Goal: Task Accomplishment & Management: Use online tool/utility

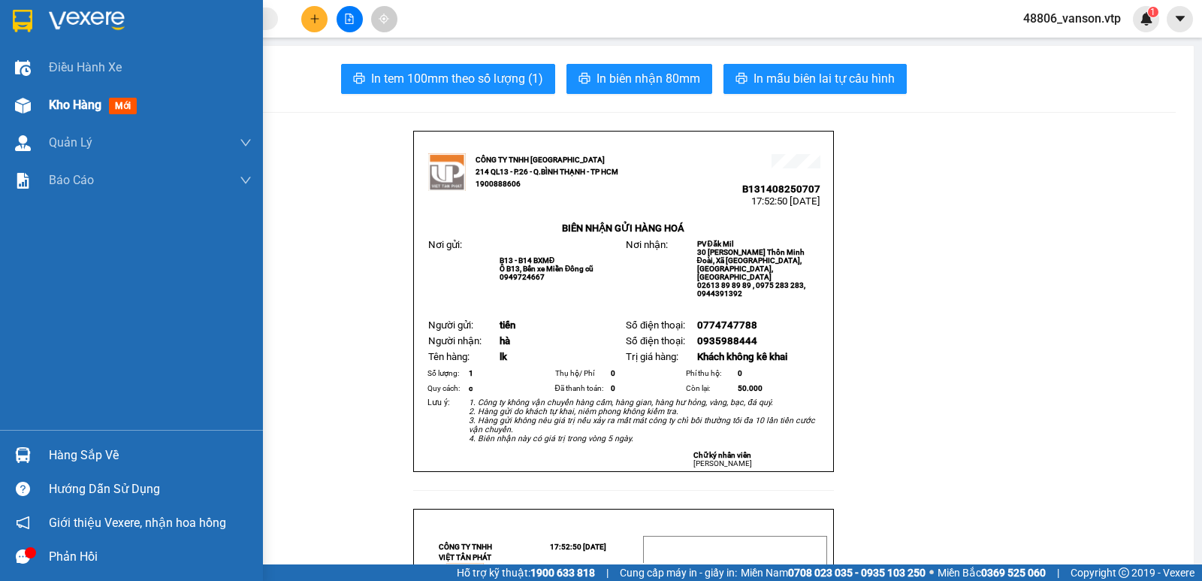
click at [93, 100] on span "Kho hàng" at bounding box center [75, 105] width 53 height 14
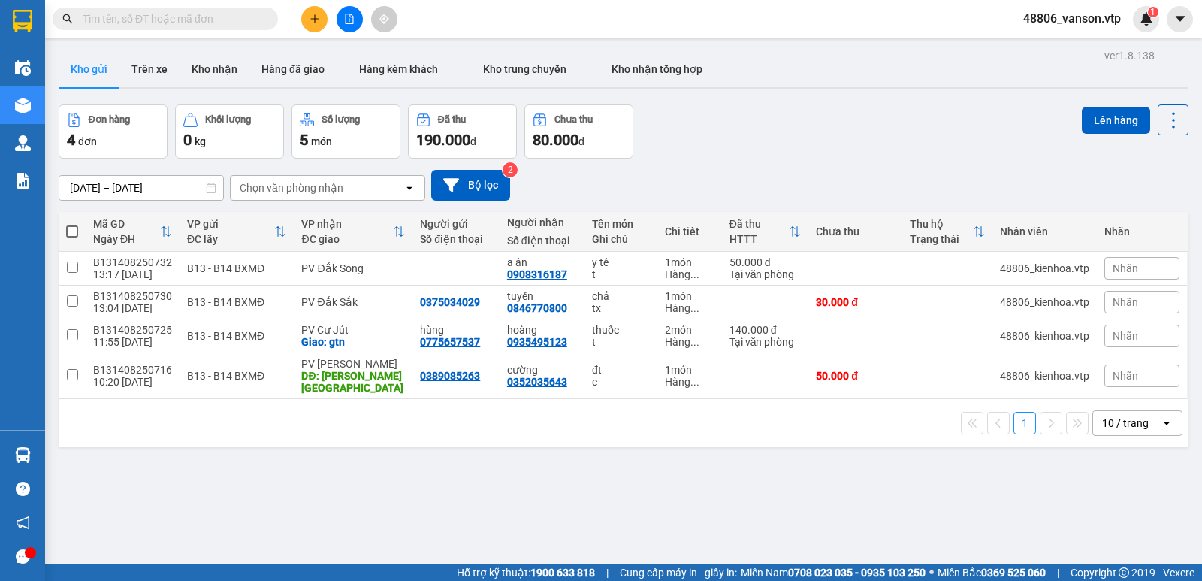
click at [1095, 17] on span "48806_vanson.vtp" at bounding box center [1072, 18] width 122 height 19
click at [1057, 47] on span "Đăng xuất" at bounding box center [1079, 46] width 89 height 17
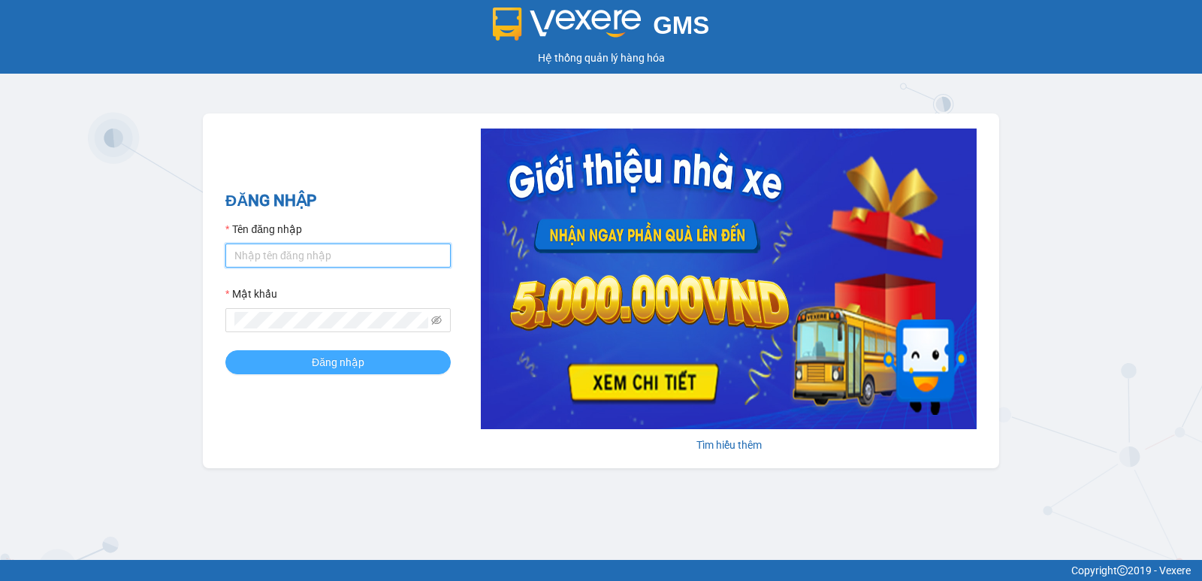
type input "vanson.vtp"
click at [334, 367] on span "Đăng nhập" at bounding box center [338, 362] width 53 height 17
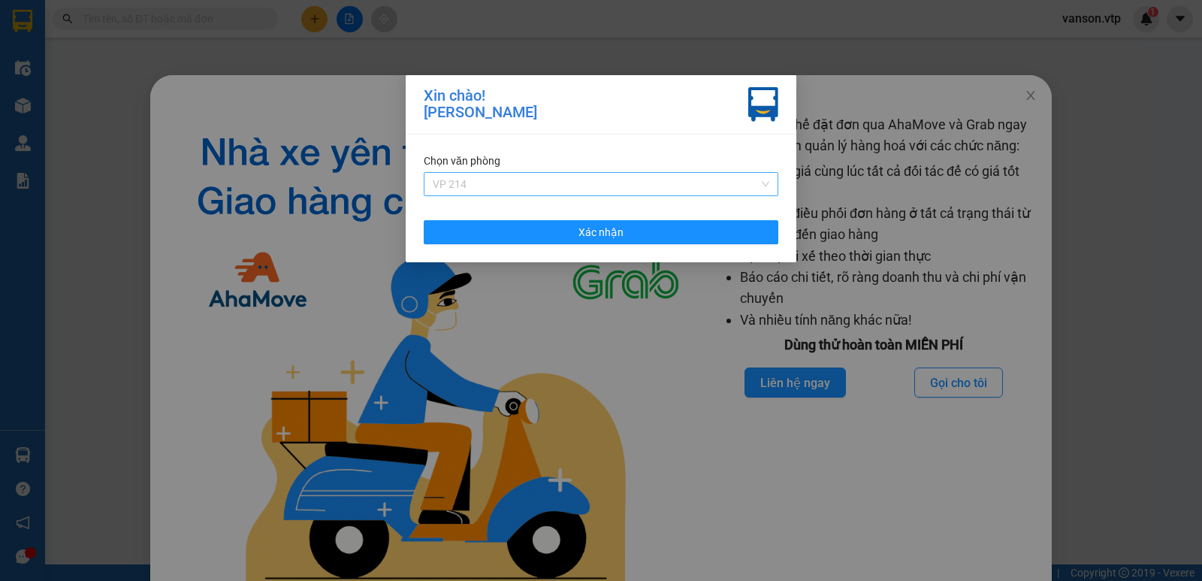
click at [624, 187] on span "VP 214" at bounding box center [601, 184] width 337 height 23
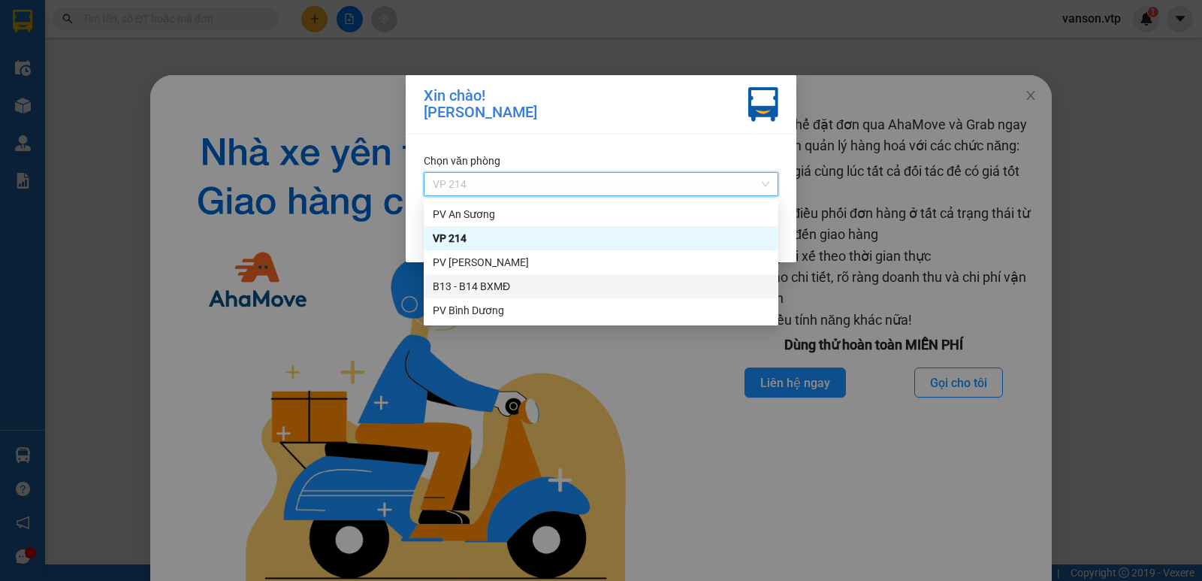
click at [508, 289] on div "B13 - B14 BXMĐ" at bounding box center [601, 286] width 337 height 17
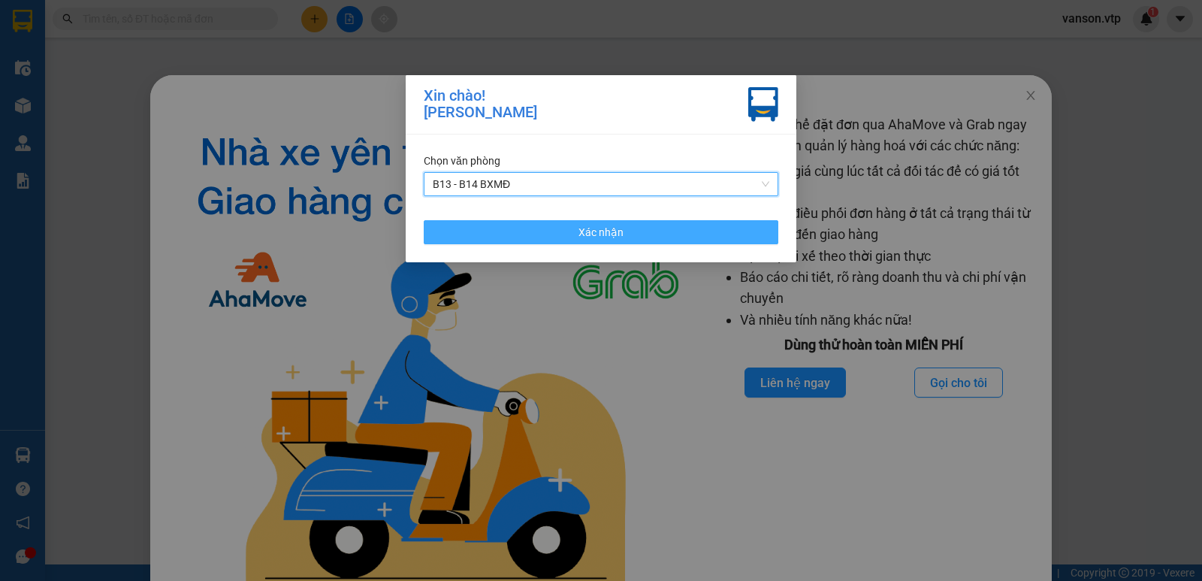
click at [540, 234] on button "Xác nhận" at bounding box center [601, 232] width 355 height 24
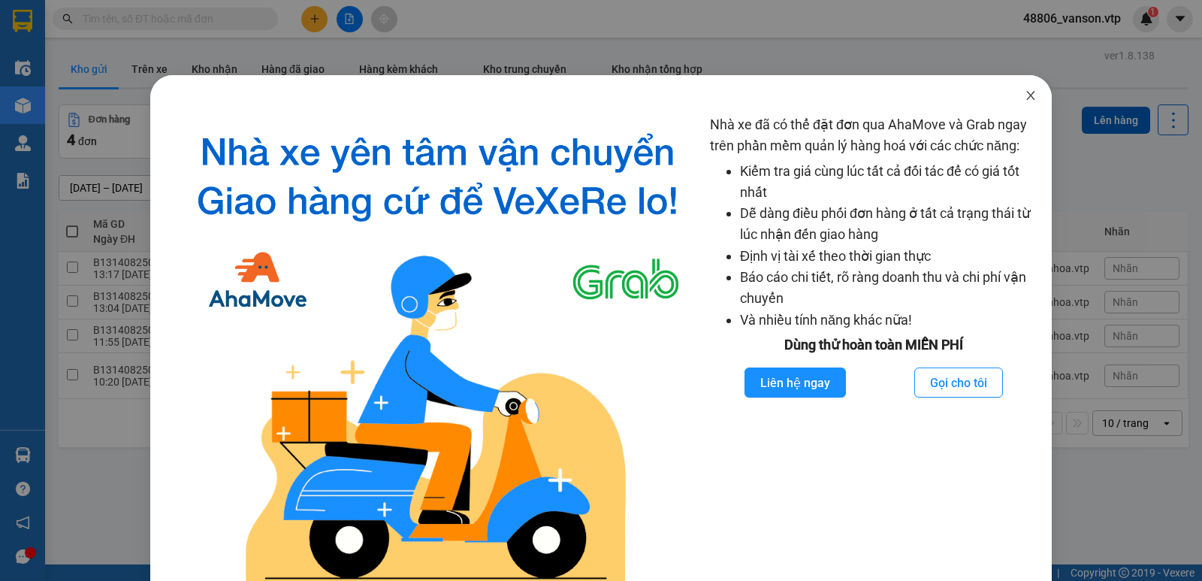
click at [1025, 97] on icon "close" at bounding box center [1031, 95] width 12 height 12
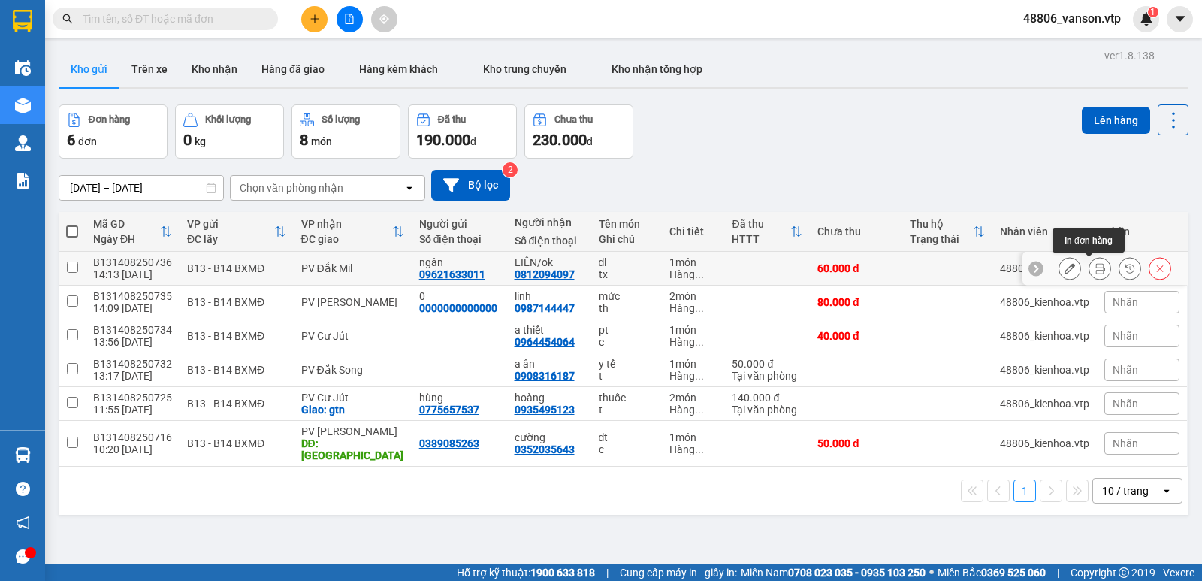
click at [1095, 268] on icon at bounding box center [1100, 268] width 11 height 11
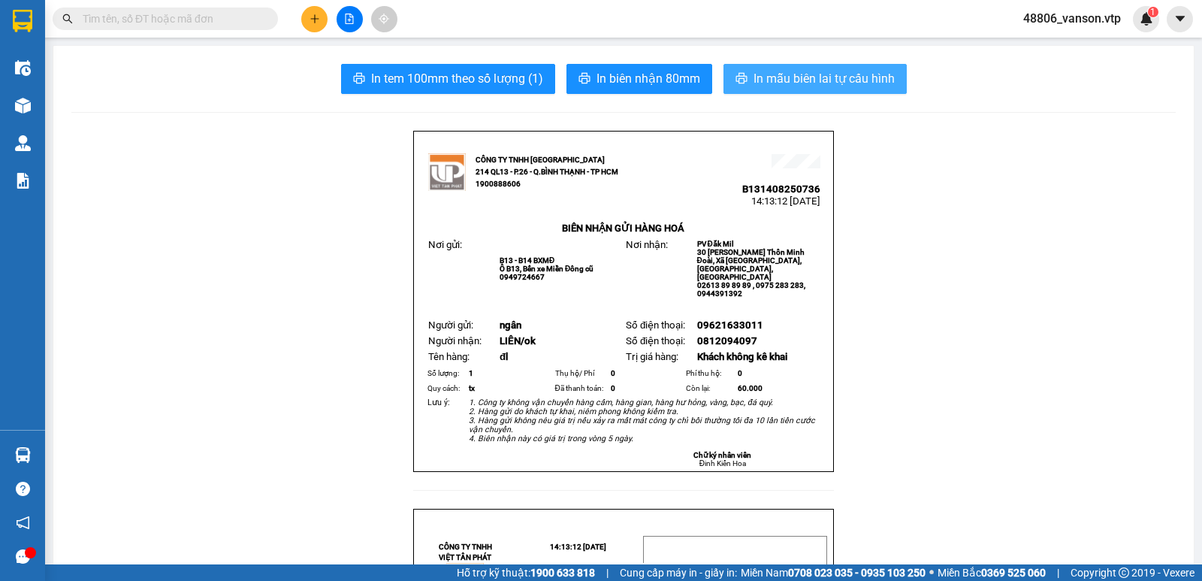
click at [772, 85] on span "In mẫu biên lai tự cấu hình" at bounding box center [824, 78] width 141 height 19
